Goal: Task Accomplishment & Management: Manage account settings

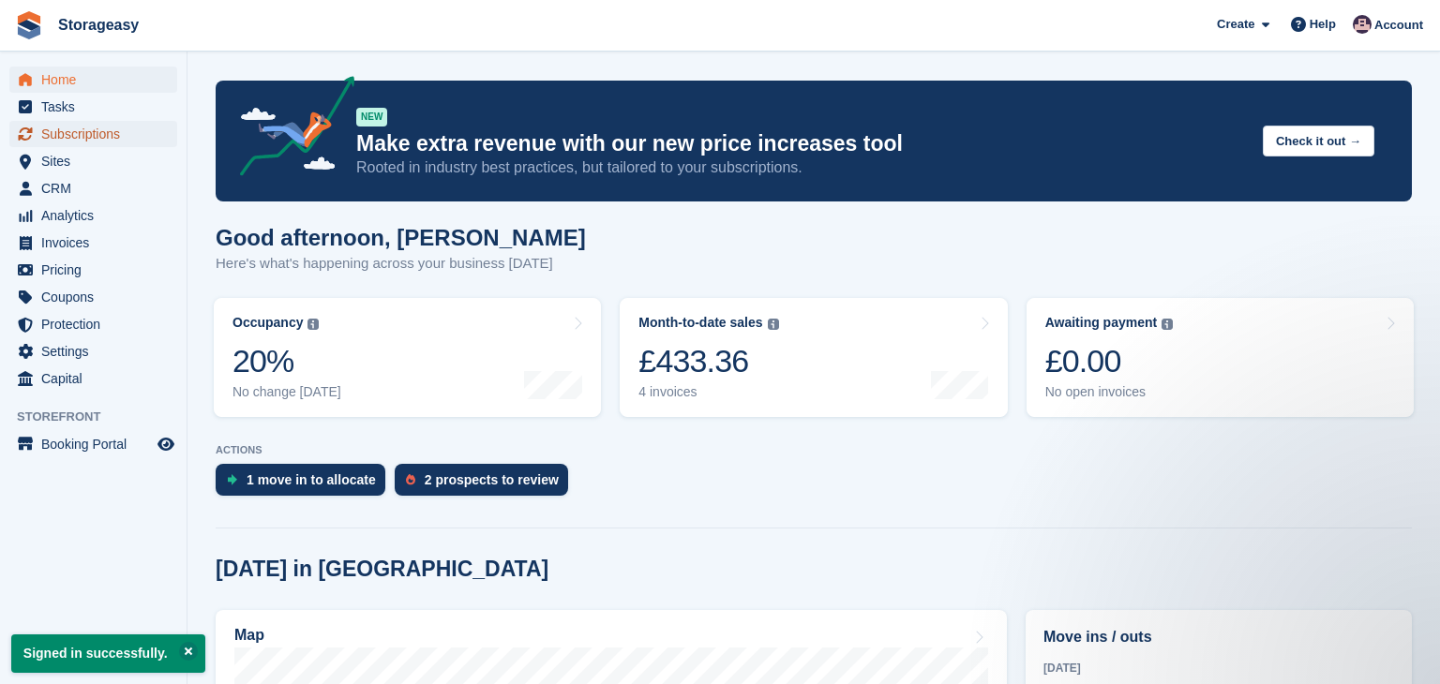
click at [119, 142] on span "Subscriptions" at bounding box center [97, 134] width 112 height 26
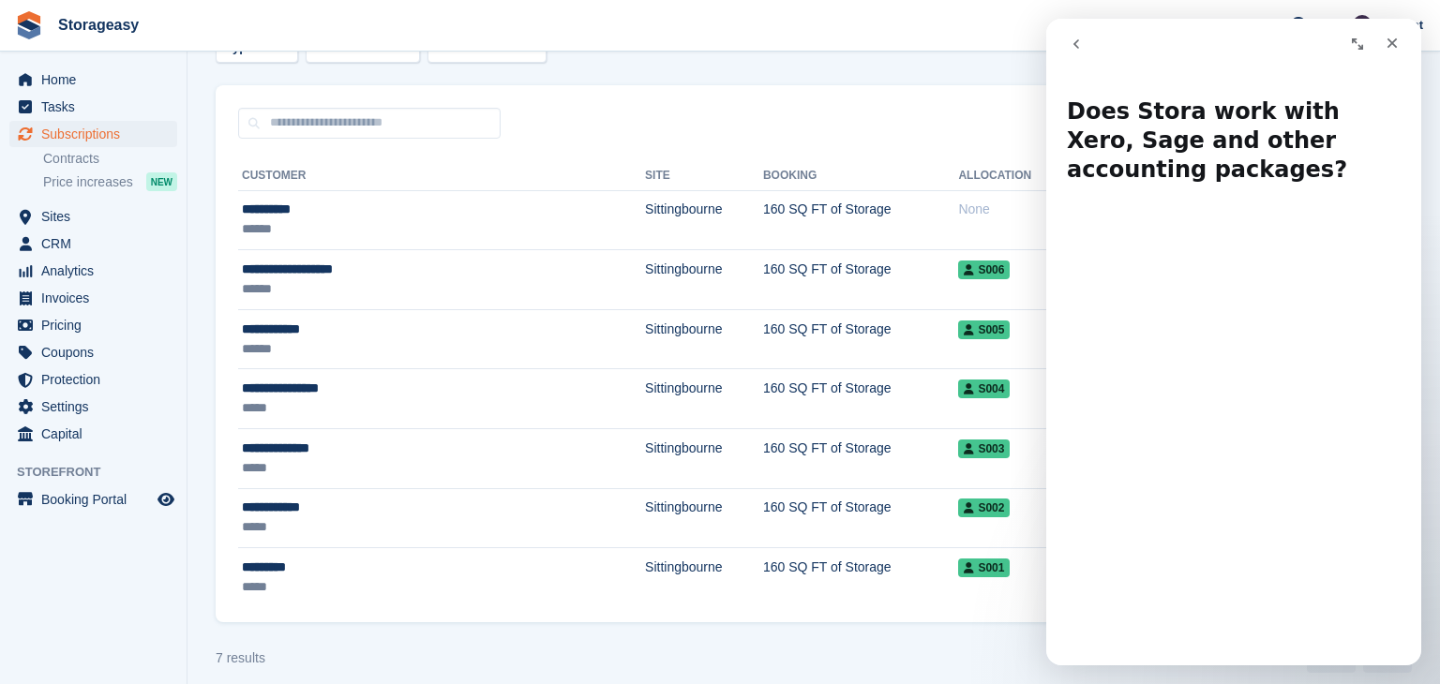
scroll to position [126, 0]
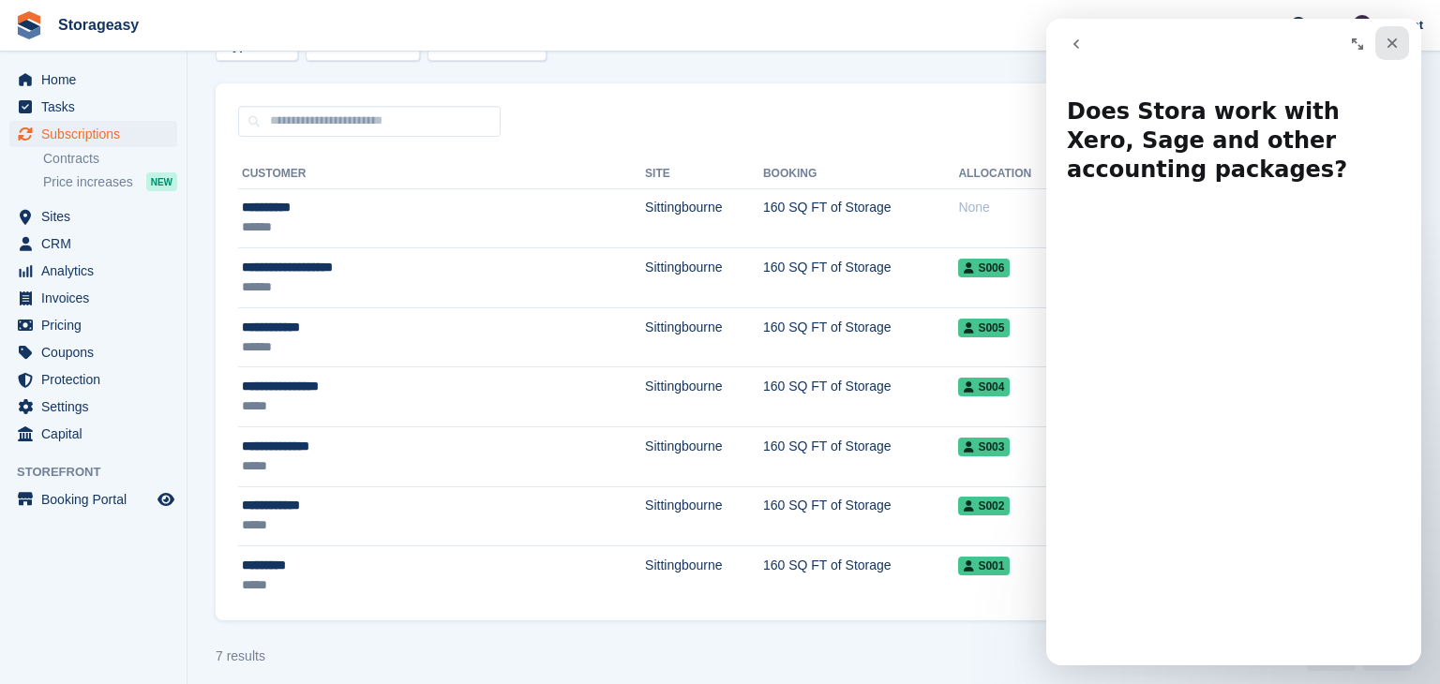
click at [1386, 45] on icon "Close" at bounding box center [1392, 43] width 15 height 15
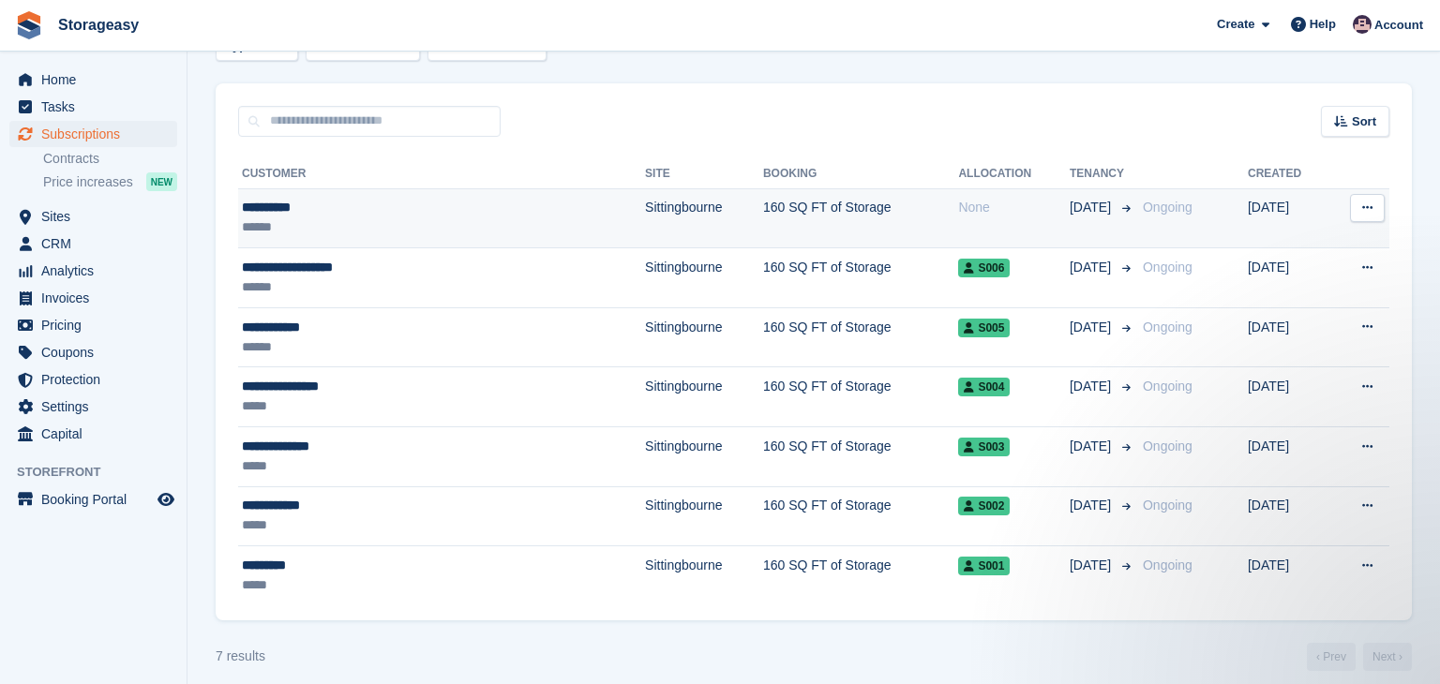
scroll to position [0, 0]
click at [356, 224] on div "******" at bounding box center [373, 227] width 263 height 20
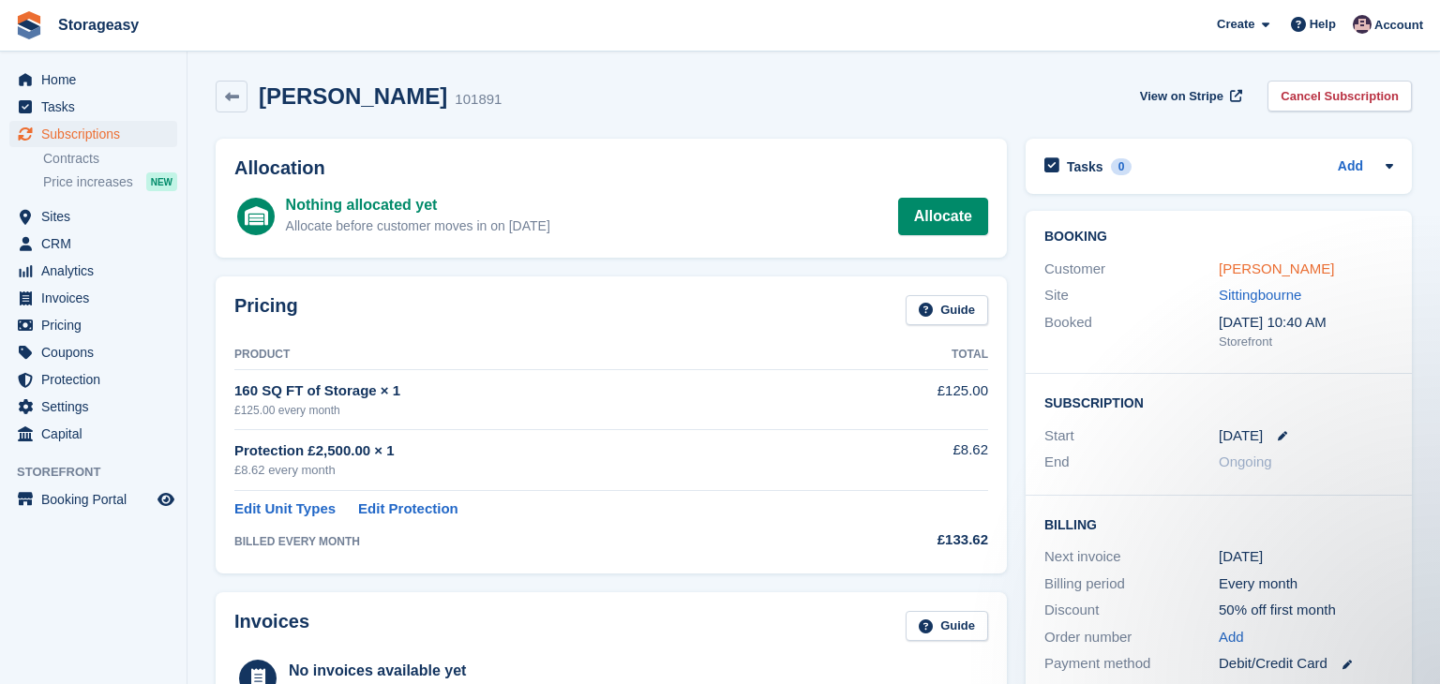
click at [1253, 269] on link "[PERSON_NAME]" at bounding box center [1276, 269] width 115 height 16
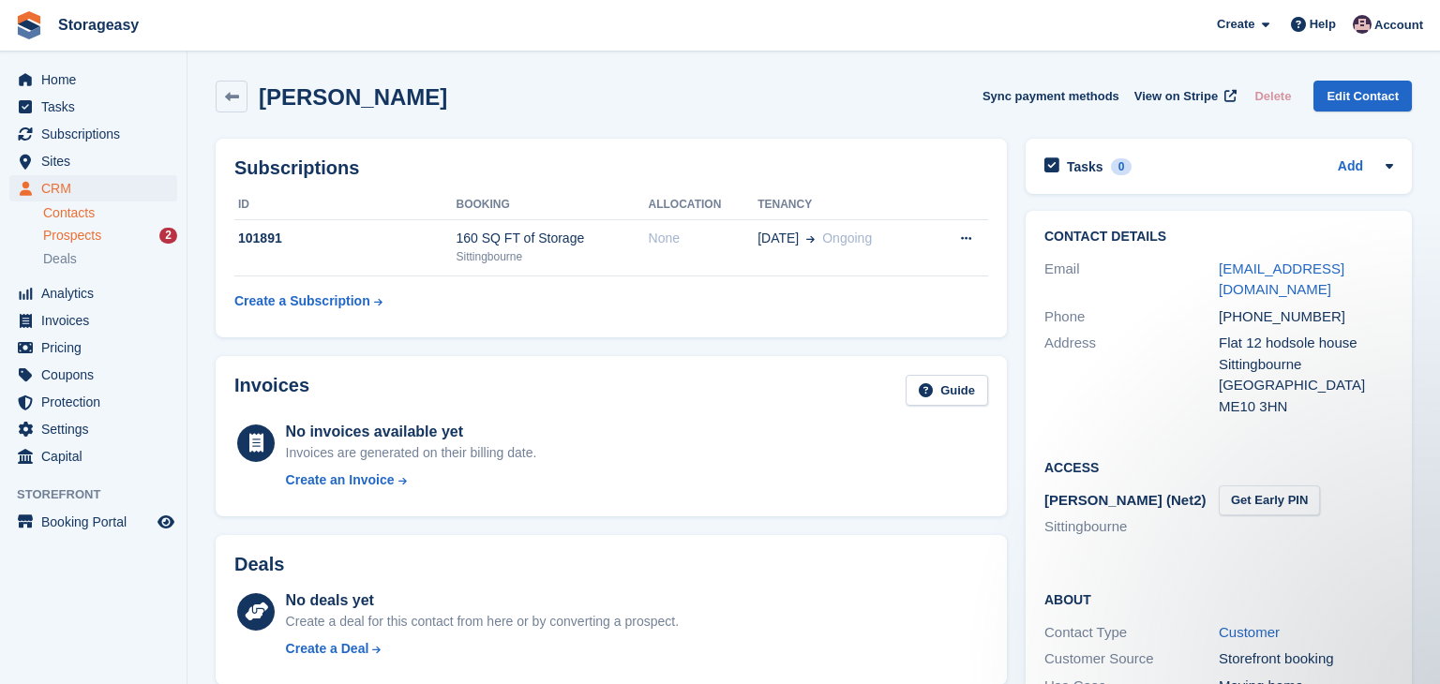
click at [54, 239] on span "Prospects" at bounding box center [72, 236] width 58 height 18
